Goal: Information Seeking & Learning: Learn about a topic

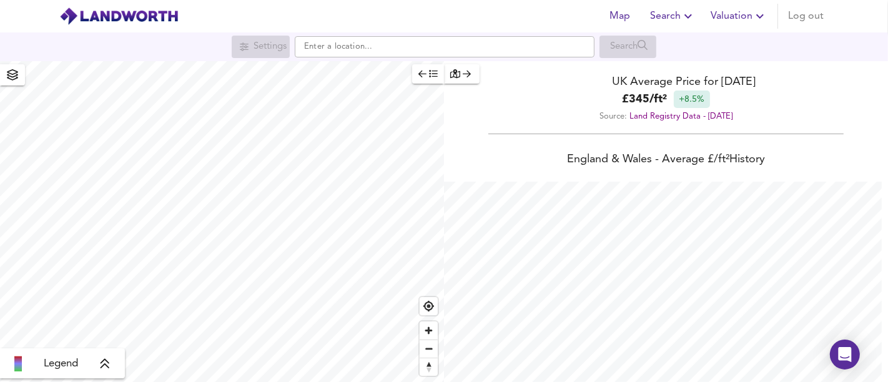
scroll to position [382, 888]
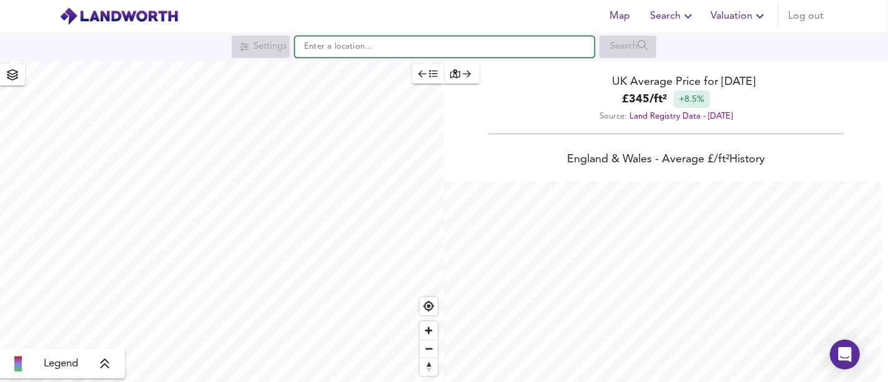
click at [476, 52] on input "text" at bounding box center [445, 46] width 300 height 21
paste input "[STREET_ADDRESS]"
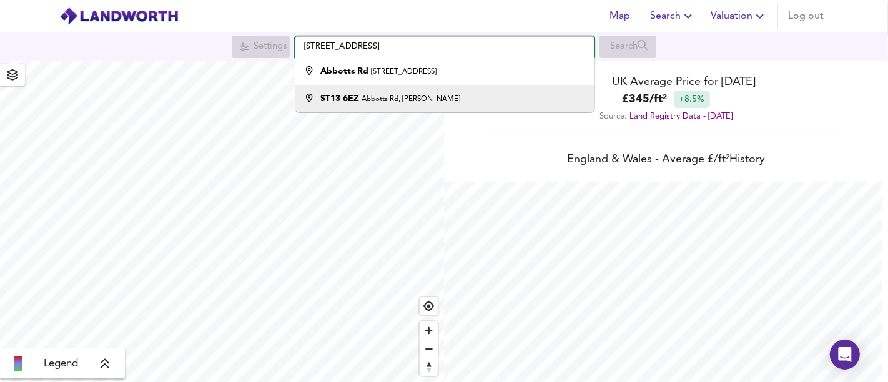
type input "[STREET_ADDRESS]"
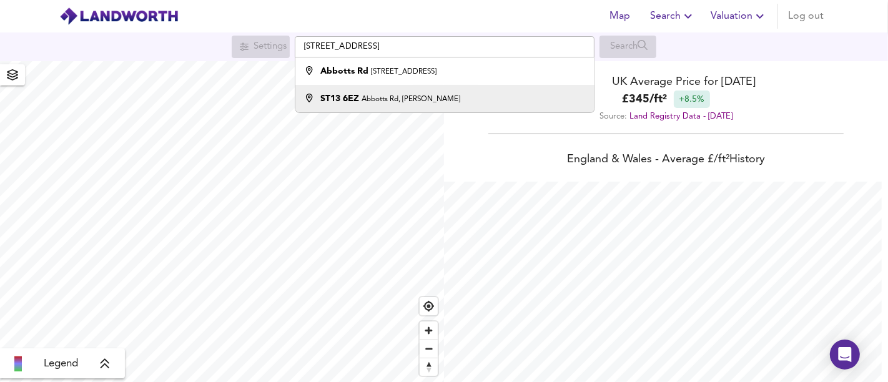
click at [409, 97] on small "Abbotts Rd, [PERSON_NAME]" at bounding box center [411, 99] width 99 height 7
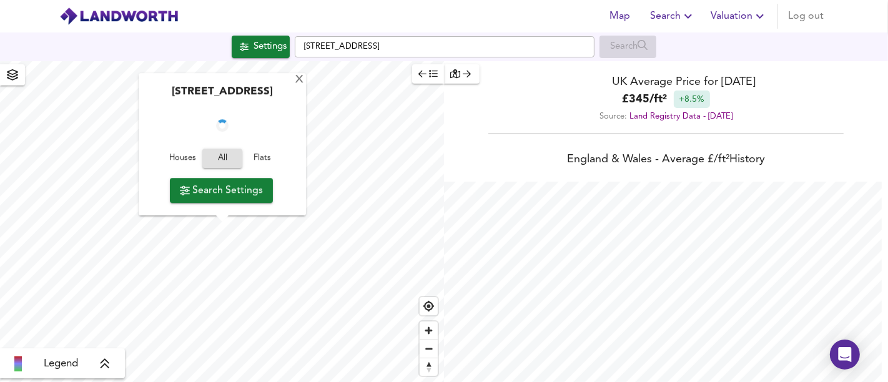
checkbox input "false"
checkbox input "true"
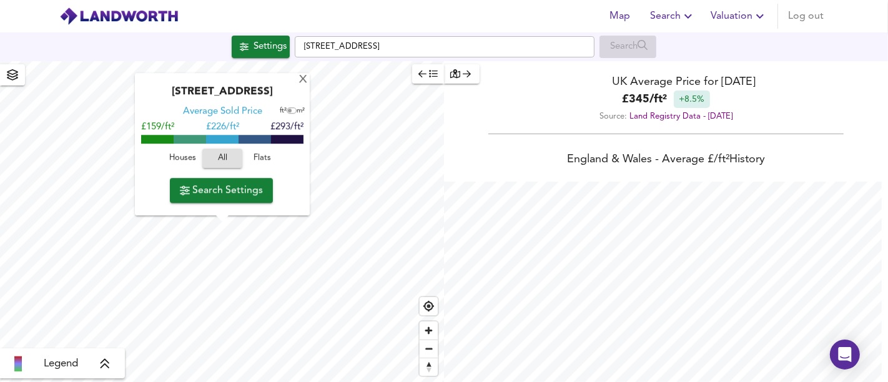
click at [185, 163] on span "Houses" at bounding box center [183, 159] width 34 height 14
click at [302, 85] on div "X" at bounding box center [303, 80] width 11 height 12
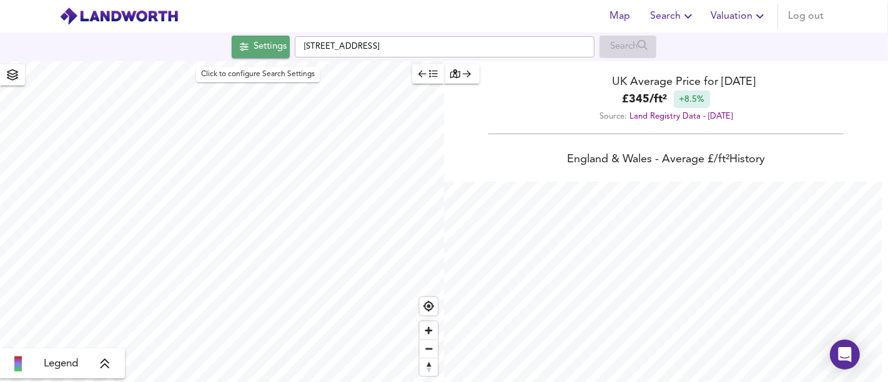
click at [284, 51] on div "Settings" at bounding box center [270, 47] width 33 height 16
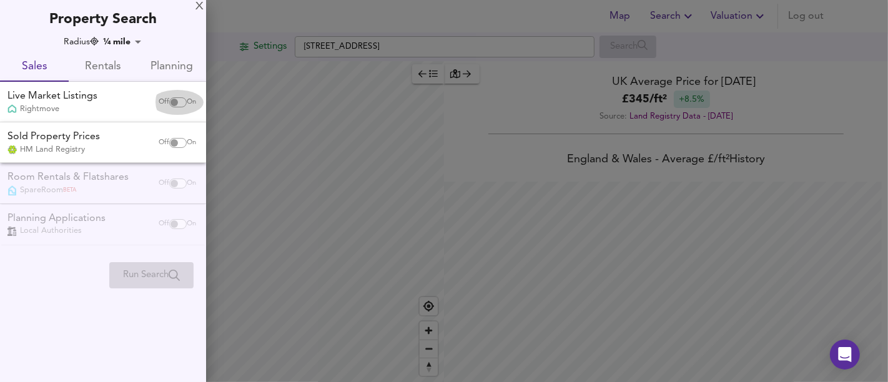
click at [187, 100] on span "On" at bounding box center [191, 102] width 9 height 10
checkbox input "true"
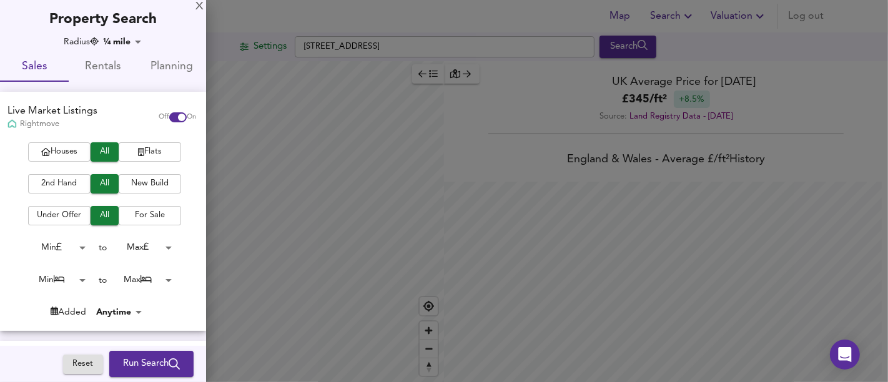
click at [66, 159] on button "Houses" at bounding box center [59, 151] width 62 height 19
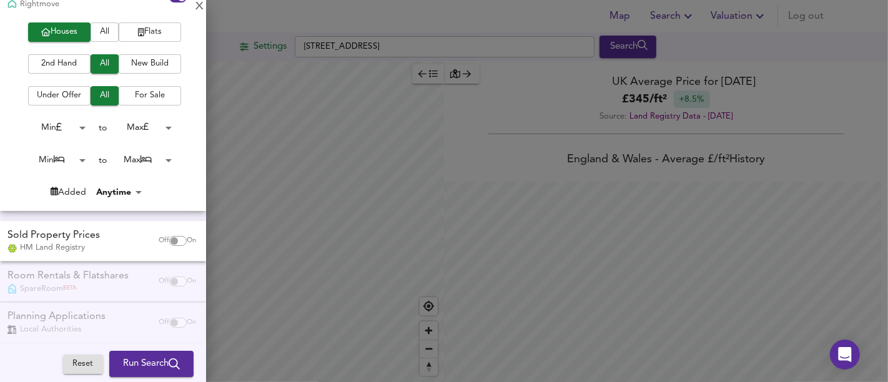
scroll to position [59, 0]
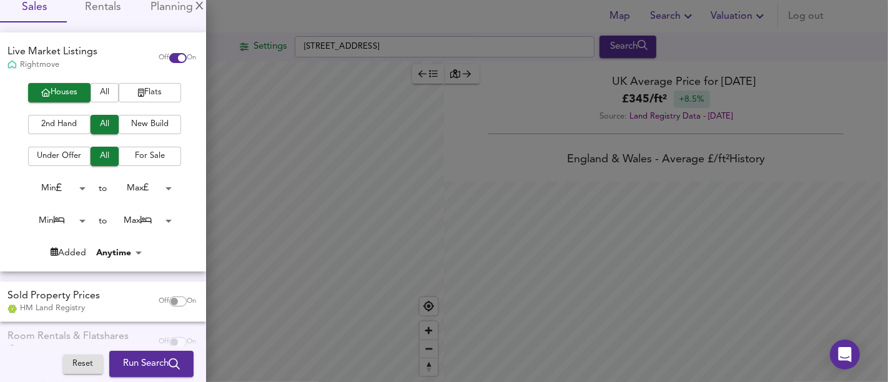
click at [152, 364] on span "Run Search" at bounding box center [151, 364] width 57 height 16
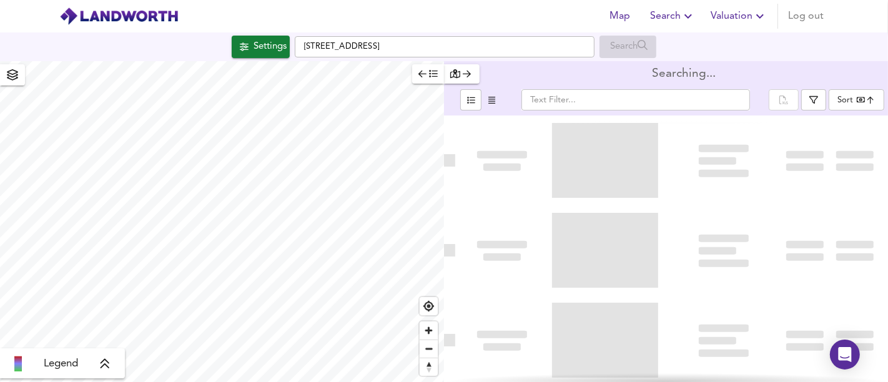
type input "bestdeal"
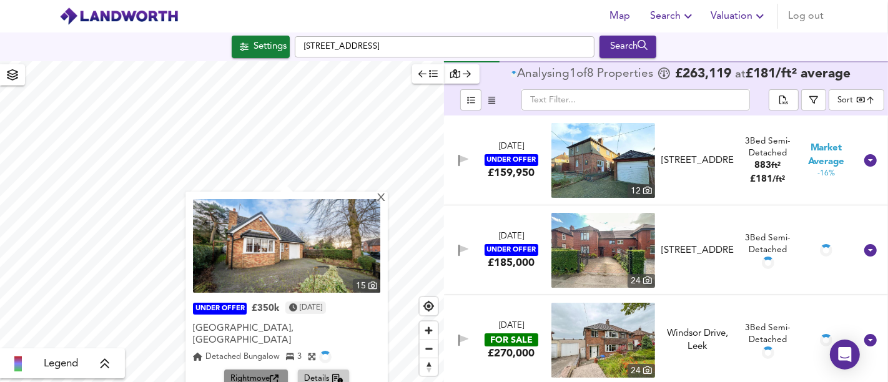
click at [260, 372] on span "Rightmove" at bounding box center [255, 379] width 51 height 14
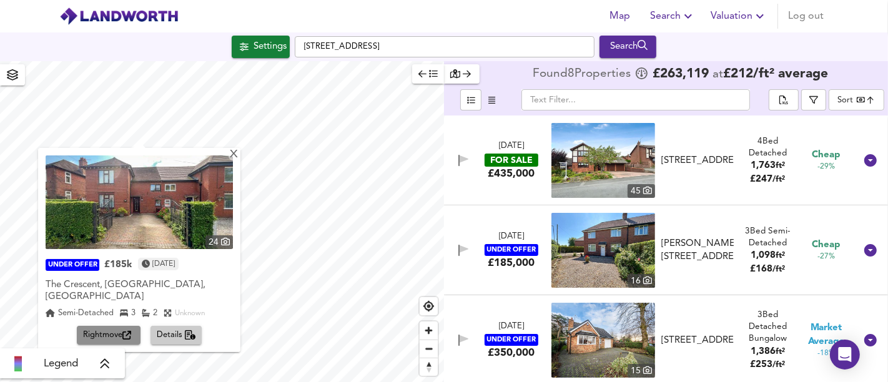
click at [122, 329] on span "Rightmove" at bounding box center [108, 336] width 51 height 14
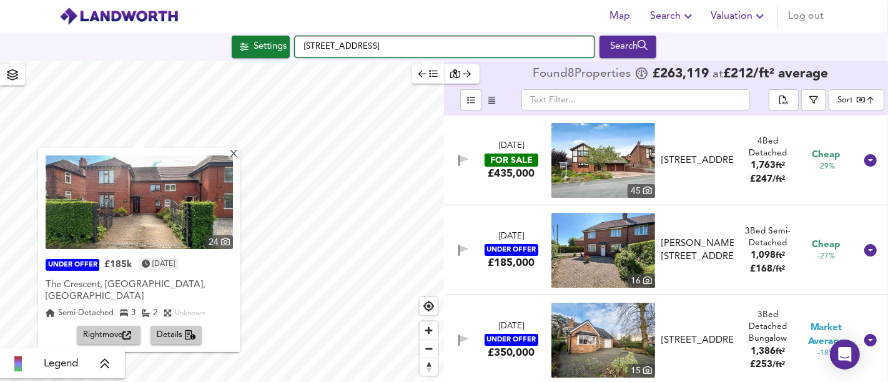
drag, startPoint x: 435, startPoint y: 43, endPoint x: 285, endPoint y: 53, distance: 150.2
click at [285, 53] on div "[STREET_ADDRESS] Search" at bounding box center [444, 47] width 888 height 22
paste input "[STREET_ADDRESS]"
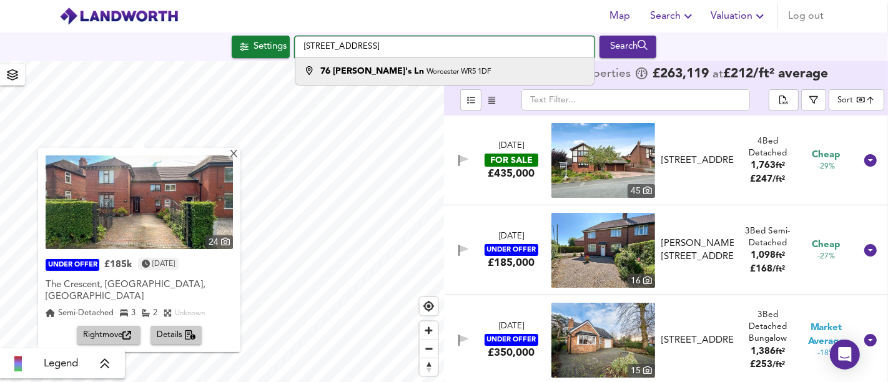
type input "[STREET_ADDRESS]"
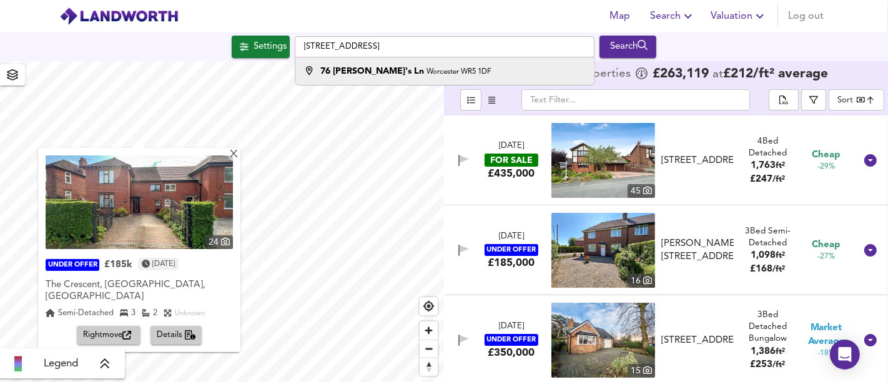
click at [460, 69] on div "[STREET_ADDRESS]" at bounding box center [442, 71] width 287 height 12
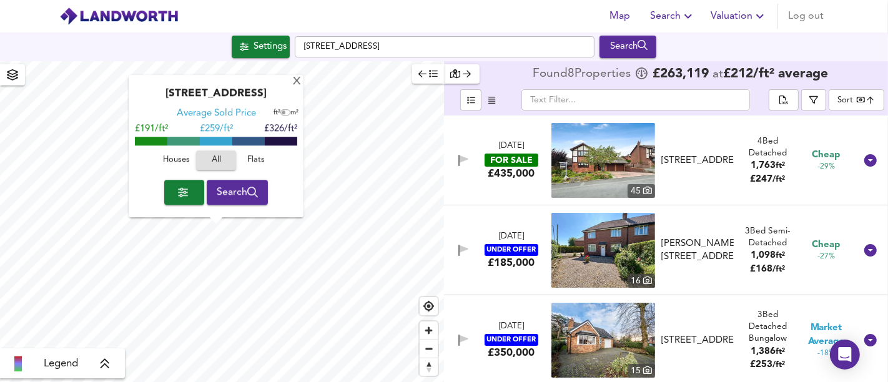
click at [179, 164] on span "Houses" at bounding box center [176, 161] width 34 height 14
click at [255, 158] on span "Flats" at bounding box center [256, 161] width 34 height 14
click at [202, 157] on span "All" at bounding box center [216, 161] width 34 height 14
click at [255, 152] on button "Flats" at bounding box center [256, 160] width 40 height 19
click at [250, 189] on icon "button" at bounding box center [252, 192] width 11 height 11
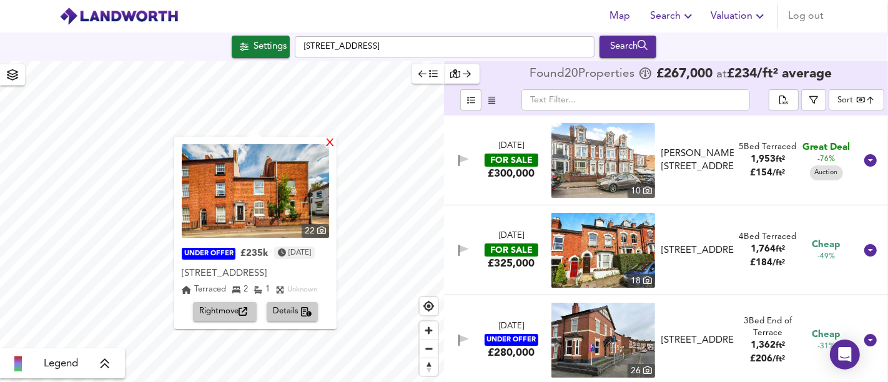
click at [335, 142] on div "X" at bounding box center [330, 144] width 11 height 12
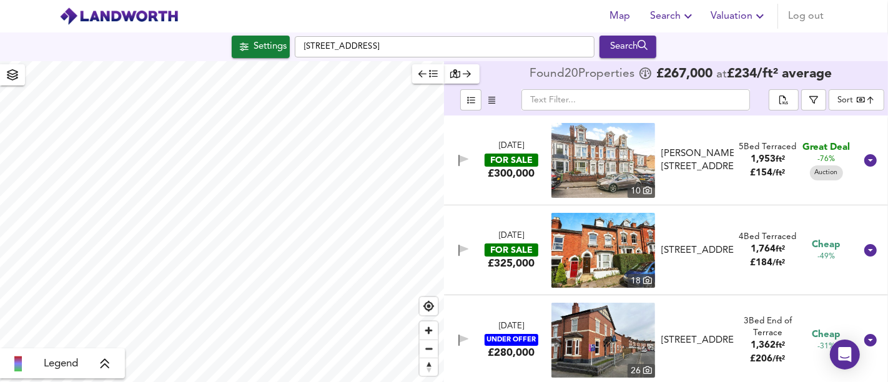
click at [279, 49] on div "Settings" at bounding box center [270, 47] width 33 height 16
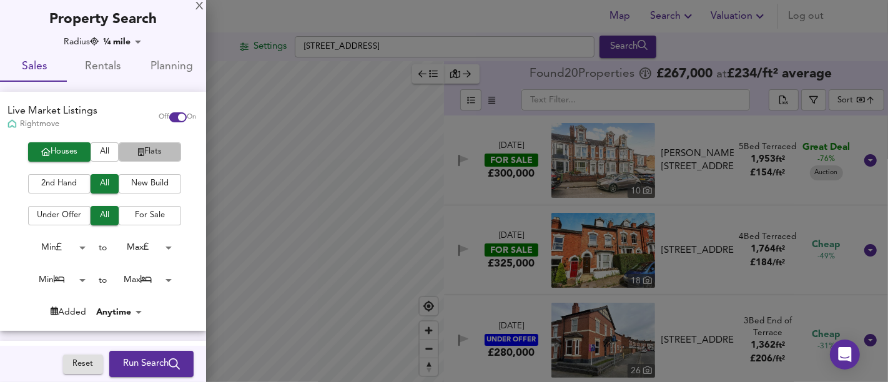
click at [157, 151] on span "Flats" at bounding box center [150, 152] width 50 height 14
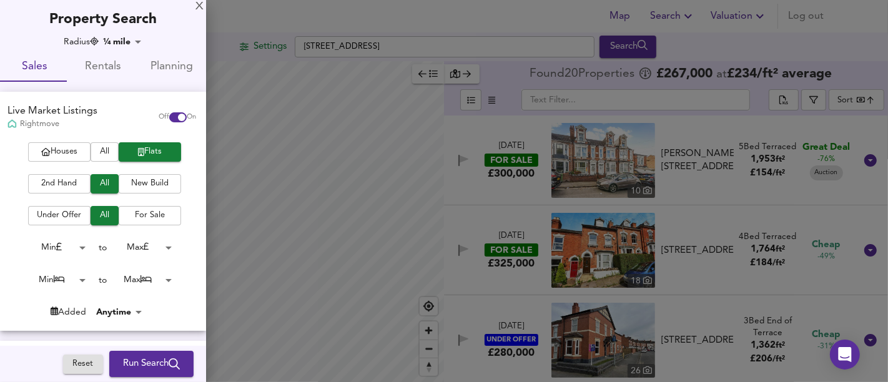
click at [139, 358] on span "Run Search" at bounding box center [151, 364] width 57 height 16
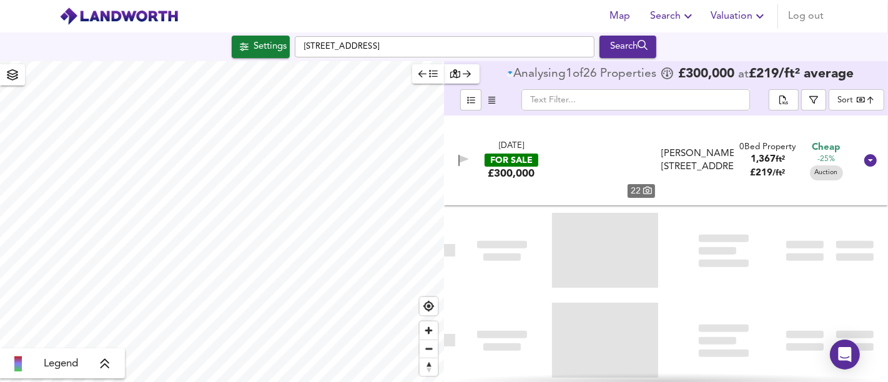
type input "bestdeal"
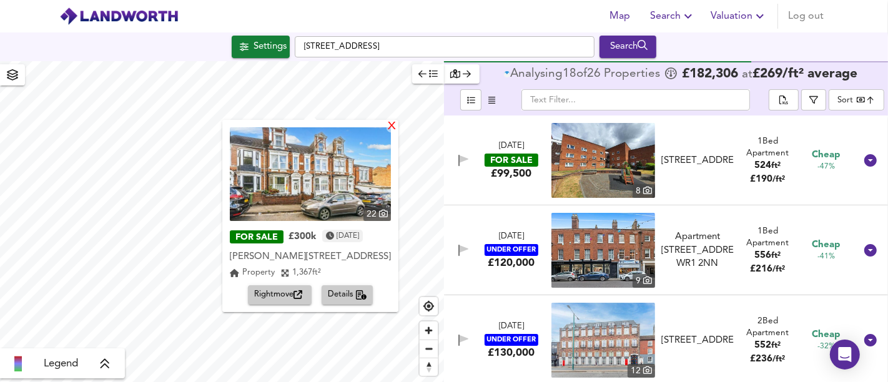
click at [397, 129] on div "X" at bounding box center [392, 127] width 11 height 12
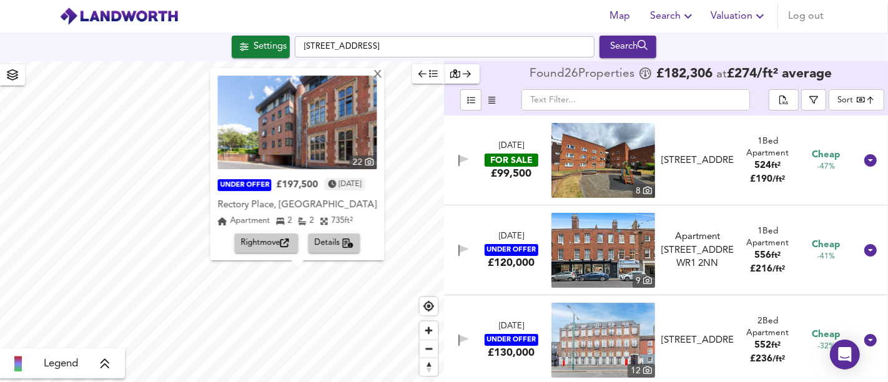
click at [282, 240] on icon "button" at bounding box center [284, 243] width 9 height 9
click at [383, 76] on div "X" at bounding box center [378, 75] width 11 height 12
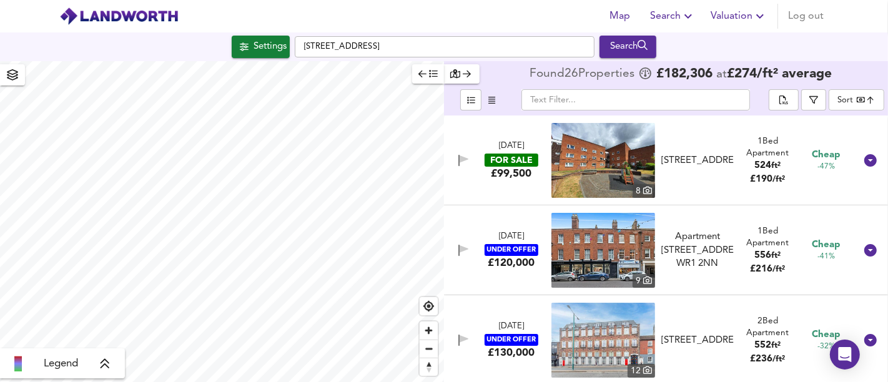
click at [265, 49] on div "Settings" at bounding box center [270, 47] width 33 height 16
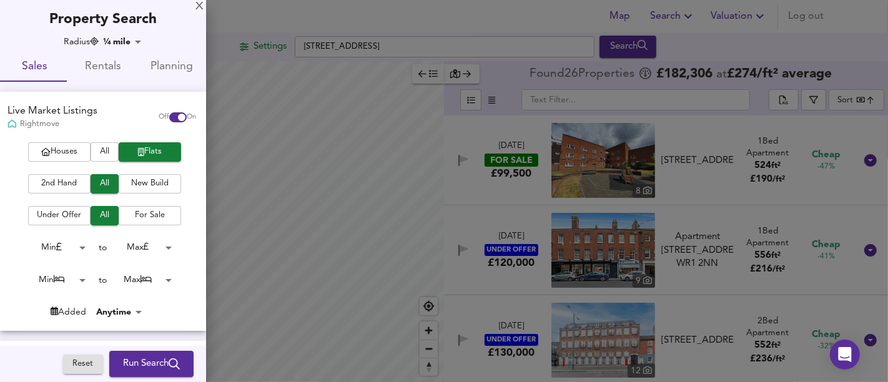
drag, startPoint x: 173, startPoint y: 282, endPoint x: 149, endPoint y: 281, distance: 23.8
click at [173, 282] on div "Min 0 to Max 50" at bounding box center [98, 280] width 197 height 20
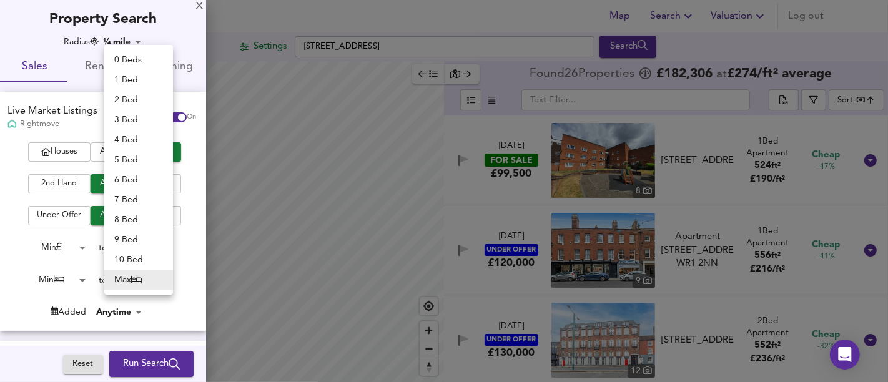
click at [149, 281] on body "Map Search Valuation Log out Settings [GEOGRAPHIC_DATA] 1DF Search Legend Found…" at bounding box center [444, 191] width 888 height 382
click at [144, 84] on li "1 Bed" at bounding box center [138, 80] width 69 height 20
type input "1"
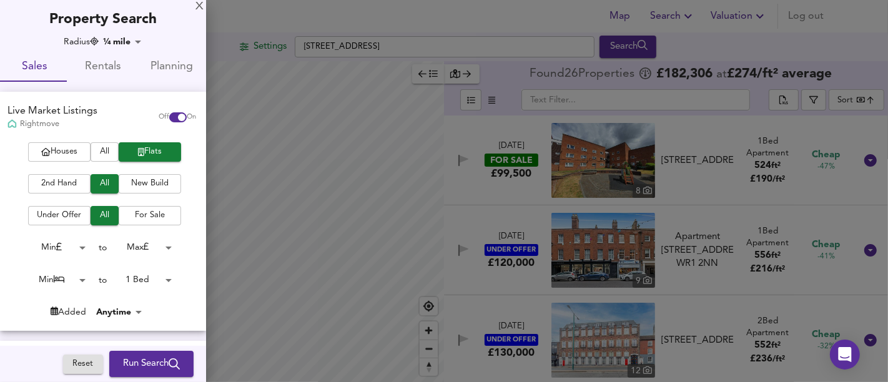
drag, startPoint x: 146, startPoint y: 363, endPoint x: 323, endPoint y: 202, distance: 238.8
click at [146, 362] on span "Run Search" at bounding box center [151, 364] width 57 height 16
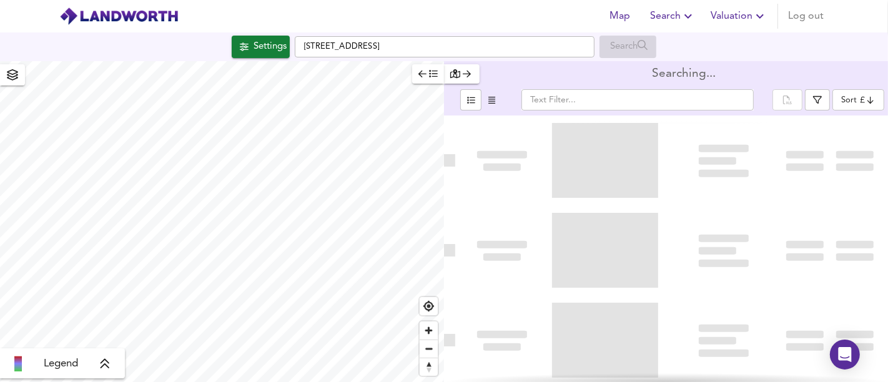
type input "bestdeal"
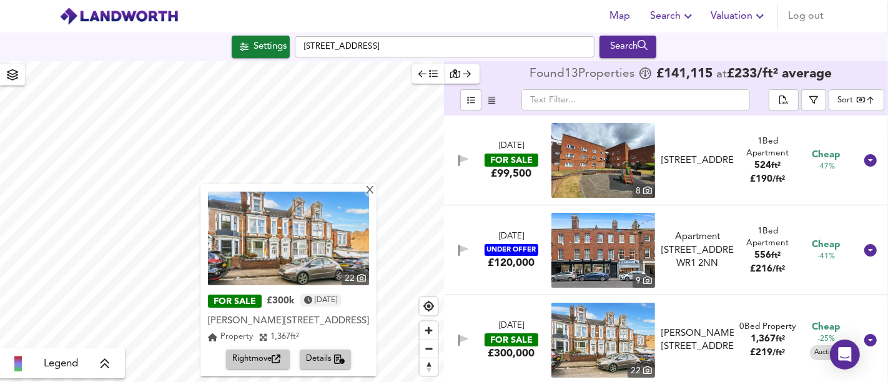
click at [377, 197] on div "22 FOR SALE £300k [DATE] [PERSON_NAME][STREET_ADDRESS][PERSON_NAME] Property 1,…" at bounding box center [288, 280] width 176 height 192
click at [375, 195] on div "X" at bounding box center [370, 191] width 11 height 12
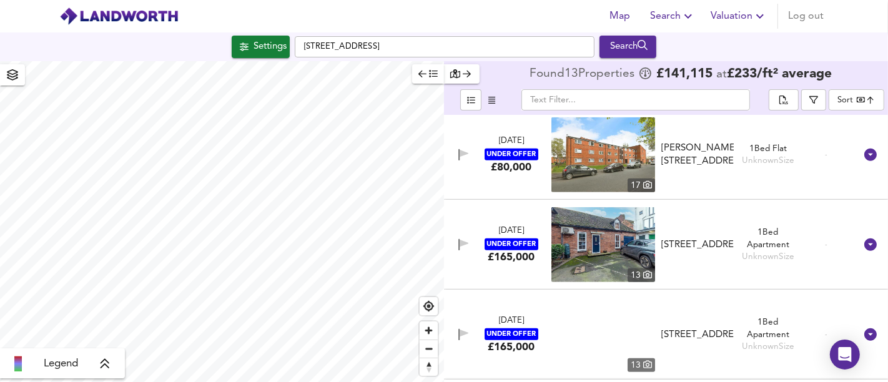
scroll to position [902, 0]
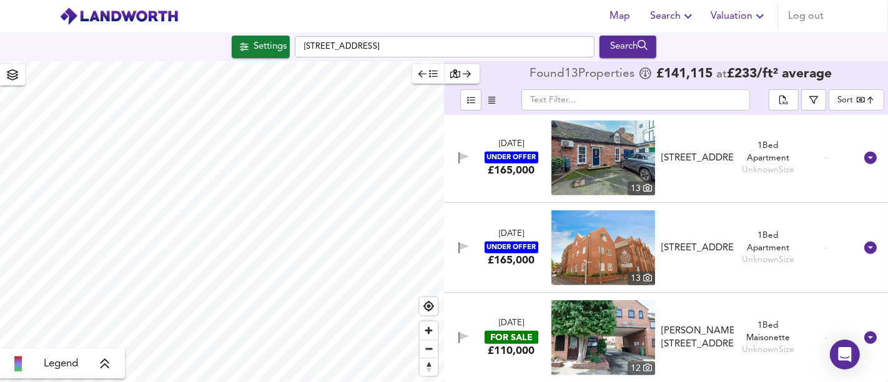
type input "274"
click at [272, 44] on div "Settings" at bounding box center [270, 47] width 33 height 16
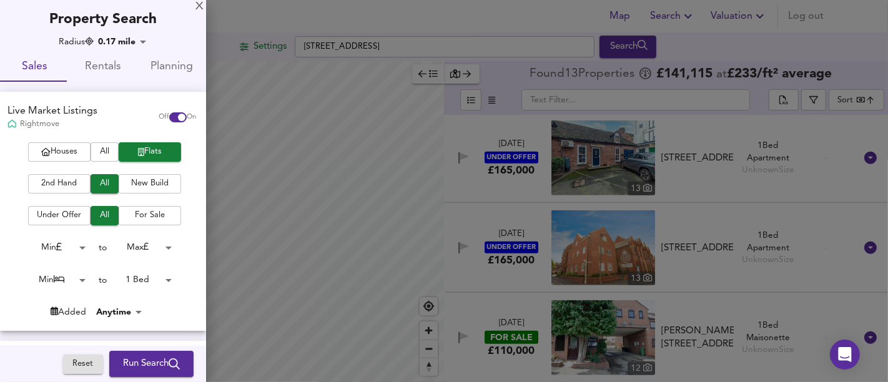
click at [139, 362] on span "Run Search" at bounding box center [151, 364] width 57 height 16
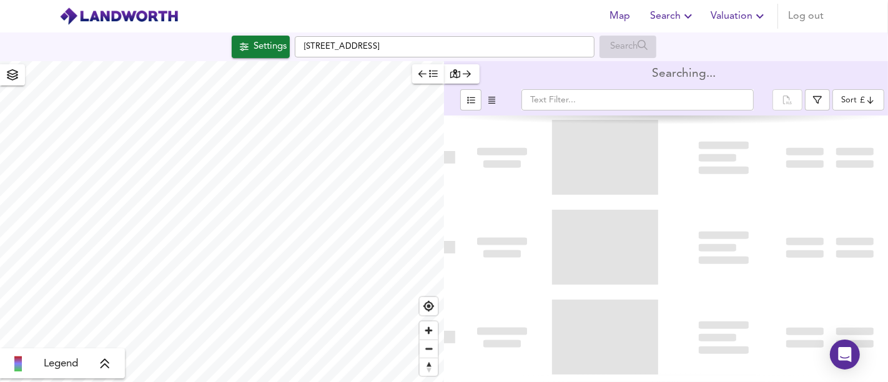
type input "bestdeal"
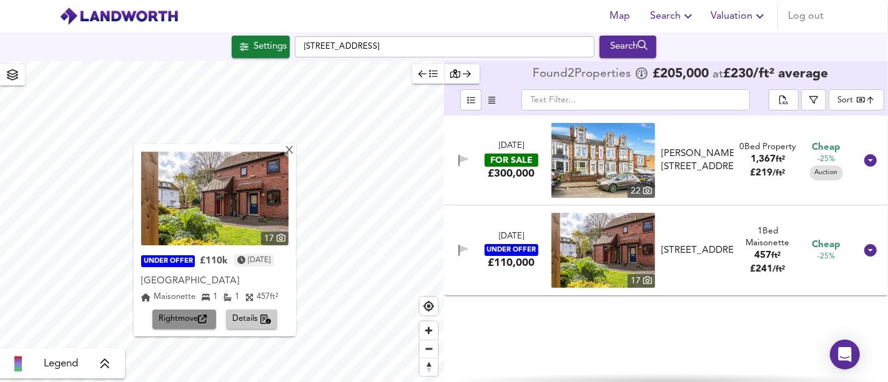
click at [164, 313] on span "Rightmove" at bounding box center [184, 319] width 51 height 14
click at [295, 156] on div "X" at bounding box center [289, 152] width 11 height 12
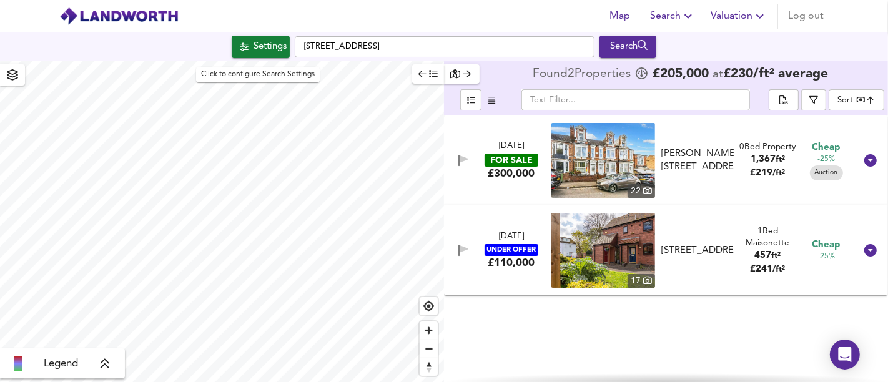
click at [273, 41] on div "Settings" at bounding box center [270, 47] width 33 height 16
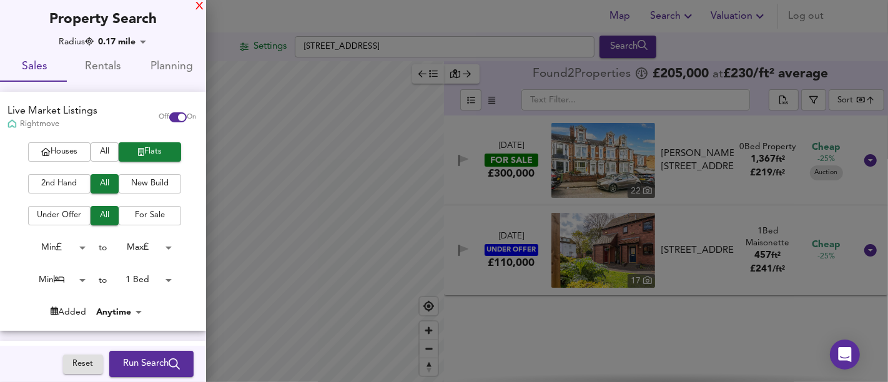
click at [197, 6] on div "X" at bounding box center [199, 6] width 8 height 9
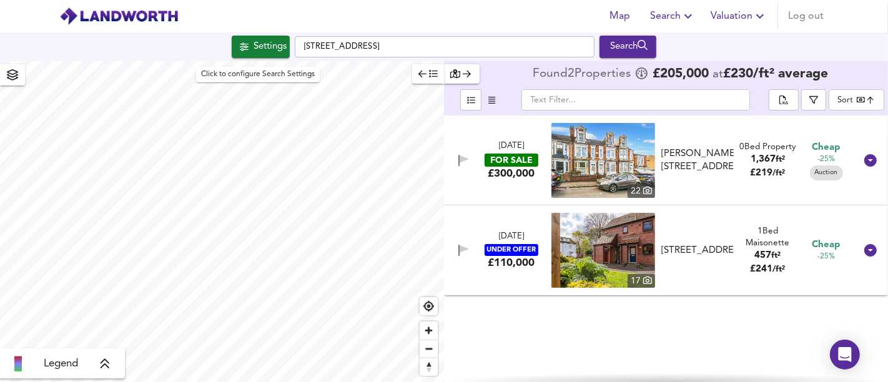
click at [265, 53] on div "Settings" at bounding box center [270, 47] width 33 height 16
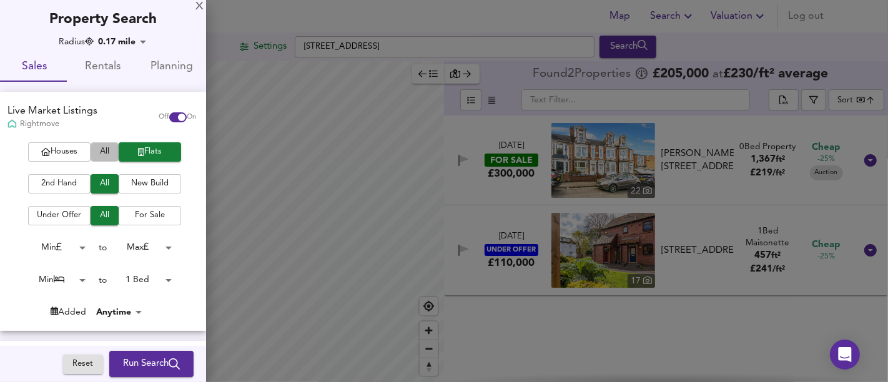
click at [107, 152] on span "All" at bounding box center [105, 152] width 16 height 14
click at [139, 271] on body "Map Search Valuation Log out Settings [GEOGRAPHIC_DATA] Search Legend Found 2 P…" at bounding box center [444, 191] width 888 height 382
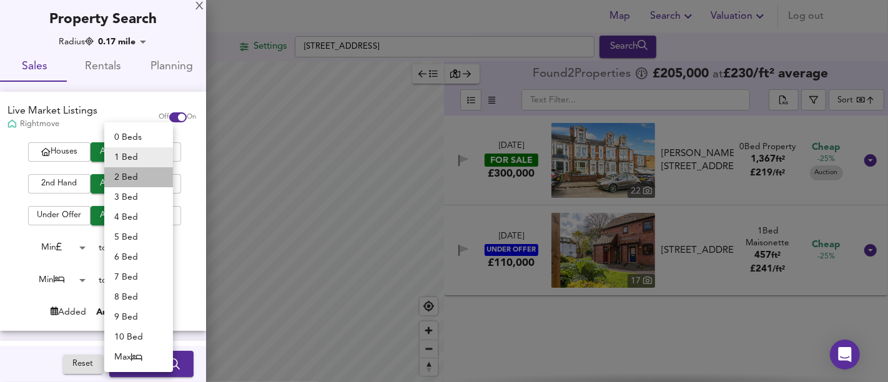
click at [135, 176] on li "2 Bed" at bounding box center [138, 177] width 69 height 20
type input "2"
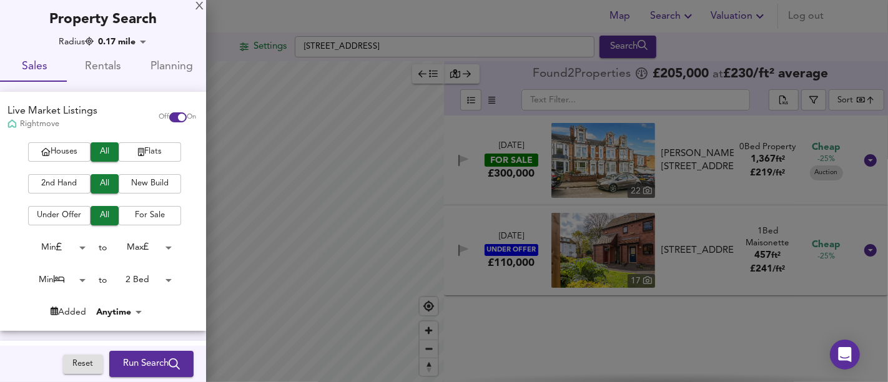
click at [147, 357] on span "Run Search" at bounding box center [151, 364] width 57 height 16
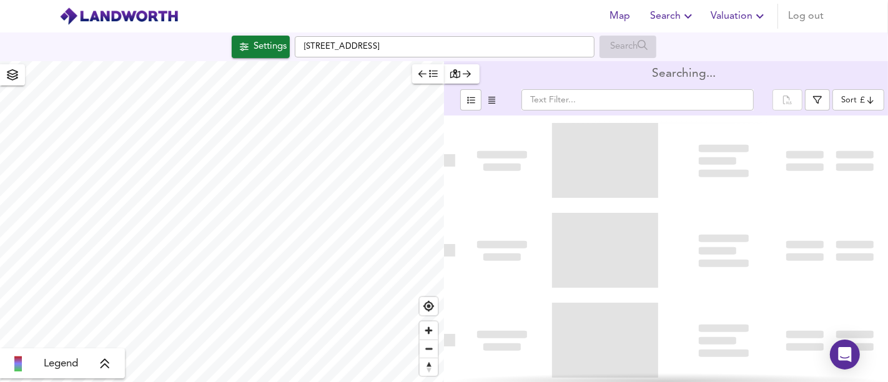
type input "bestdeal"
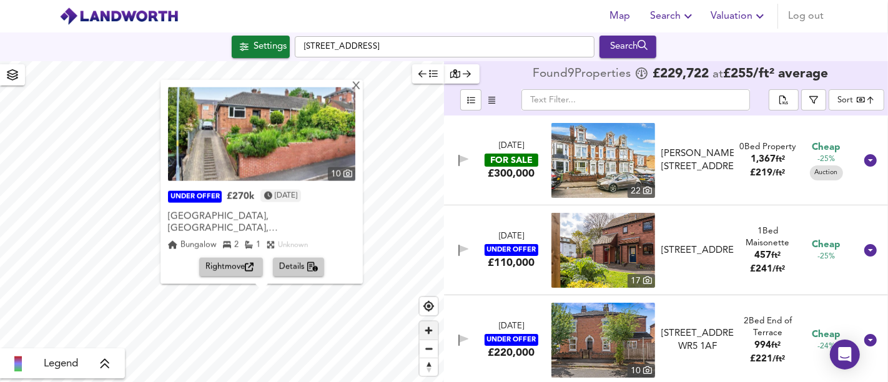
click at [400, 376] on div "X 10 UNDER OFFER £270k [DATE] [GEOGRAPHIC_DATA], [GEOGRAPHIC_DATA], [GEOGRAPHIC…" at bounding box center [222, 221] width 444 height 321
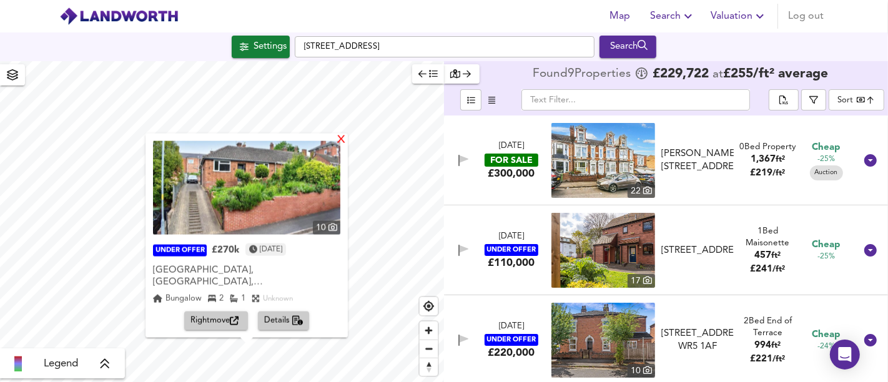
click at [336, 142] on div "X" at bounding box center [341, 140] width 11 height 12
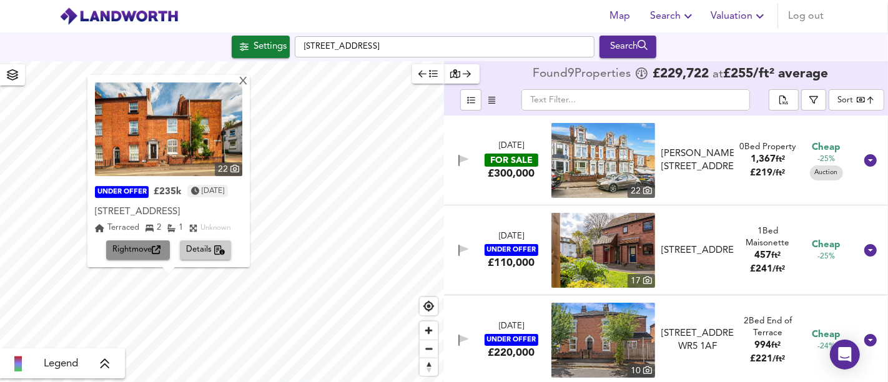
click at [151, 252] on span "Rightmove" at bounding box center [137, 251] width 51 height 14
